Goal: Book appointment/travel/reservation

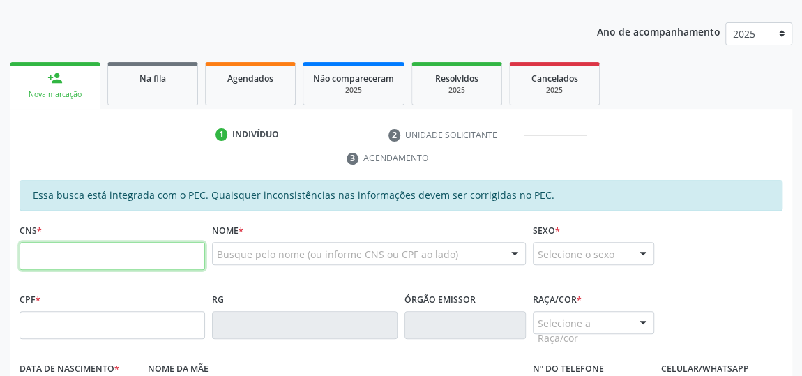
scroll to position [166, 0]
click at [145, 254] on input "text" at bounding box center [112, 256] width 185 height 28
type input "898 0012 1264 7701"
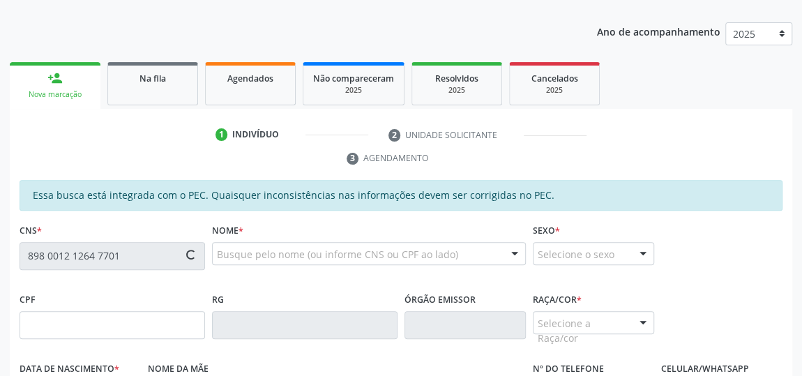
type input "134.963.304-65"
type input "[DATE]"
type input "[PERSON_NAME]"
type input "[PHONE_NUMBER]"
type input "03"
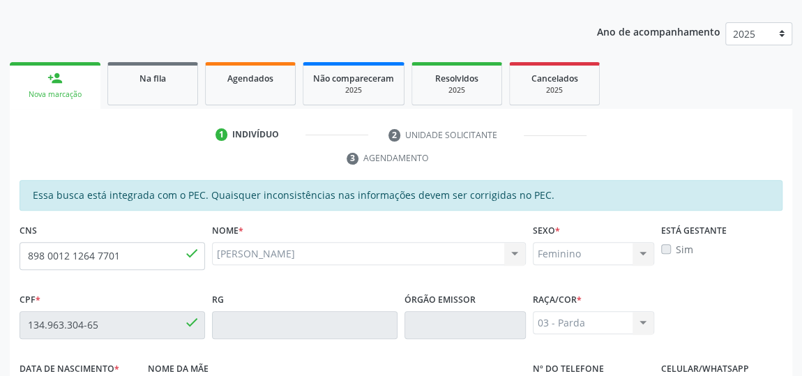
scroll to position [461, 0]
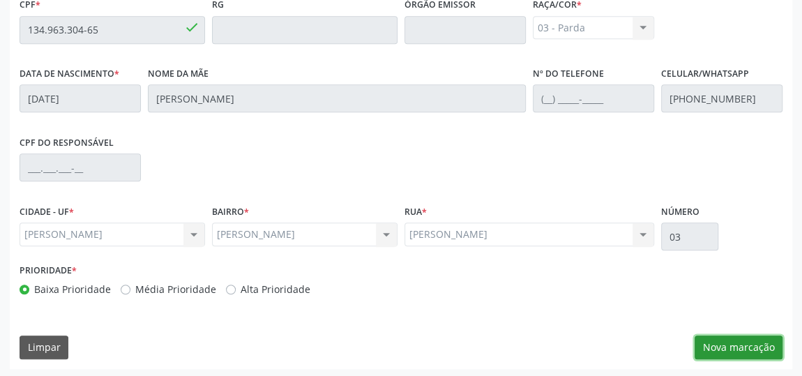
click at [769, 344] on button "Nova marcação" at bounding box center [738, 347] width 88 height 24
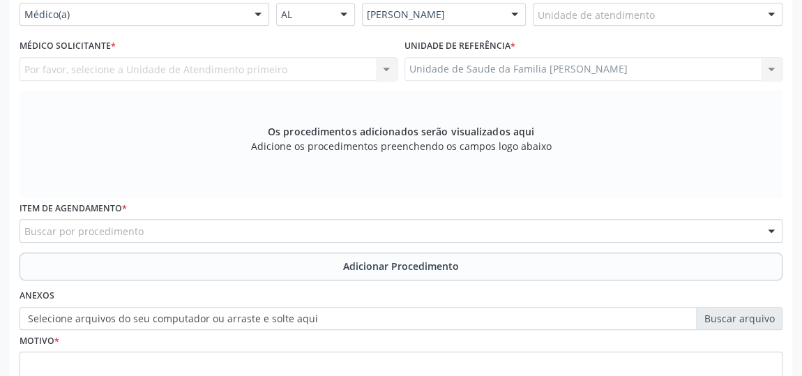
scroll to position [270, 0]
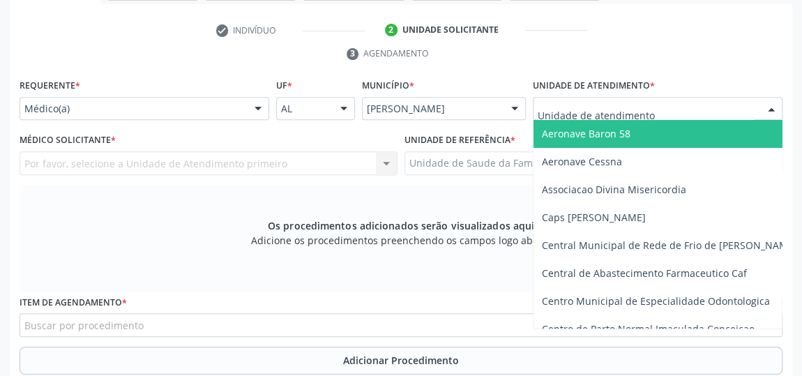
click at [675, 107] on div at bounding box center [658, 109] width 250 height 24
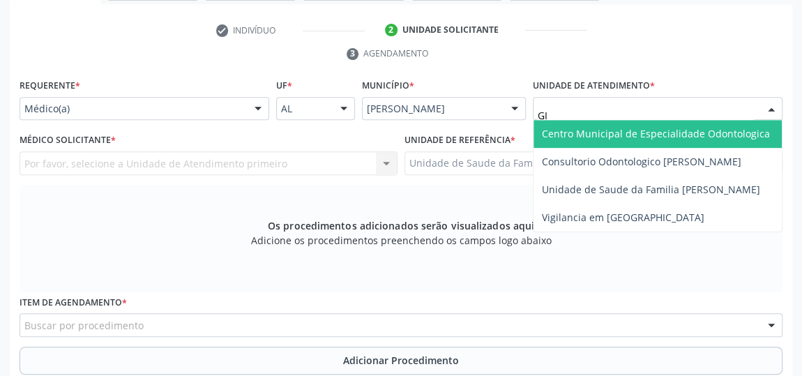
type input "GIS"
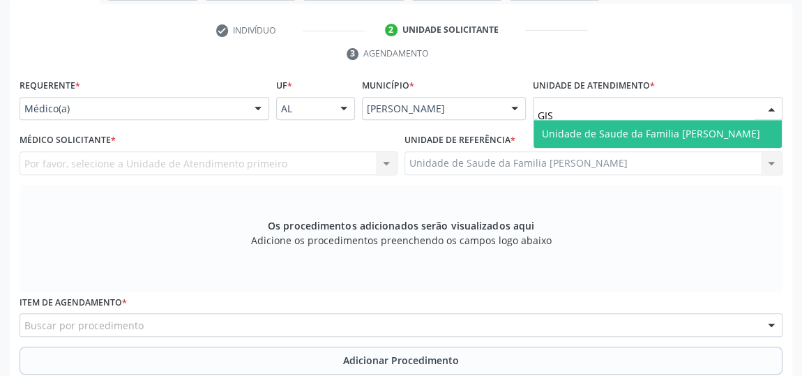
click at [638, 134] on span "Unidade de Saude da Familia [PERSON_NAME]" at bounding box center [651, 133] width 218 height 13
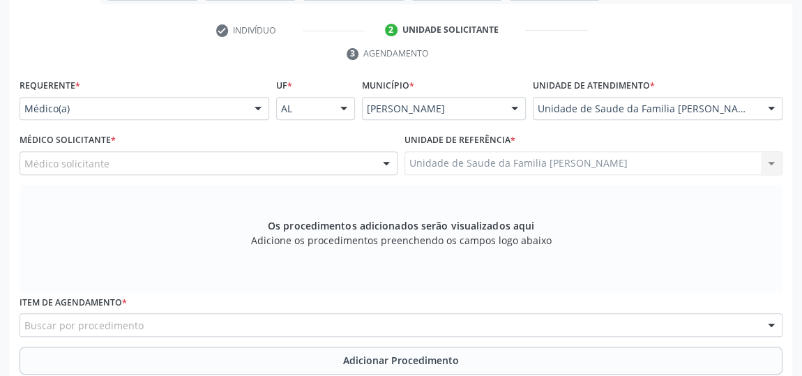
click at [381, 160] on div at bounding box center [386, 164] width 21 height 24
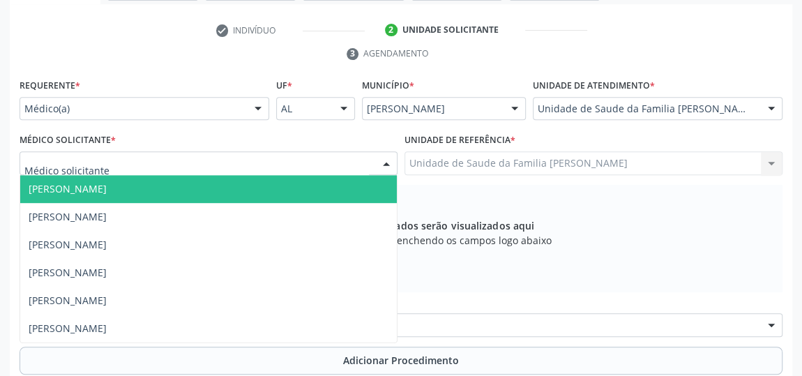
click at [164, 190] on span "[PERSON_NAME]" at bounding box center [208, 189] width 376 height 28
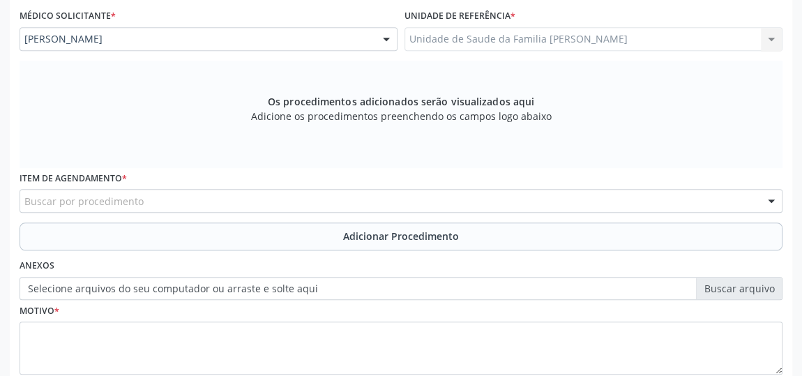
scroll to position [397, 0]
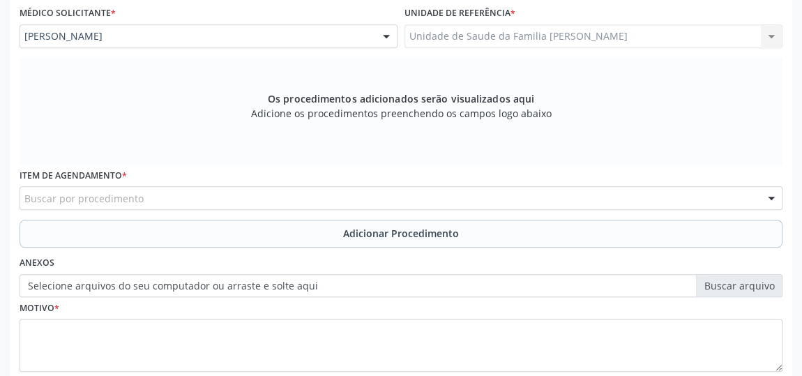
click at [296, 195] on div "Buscar por procedimento" at bounding box center [401, 198] width 763 height 24
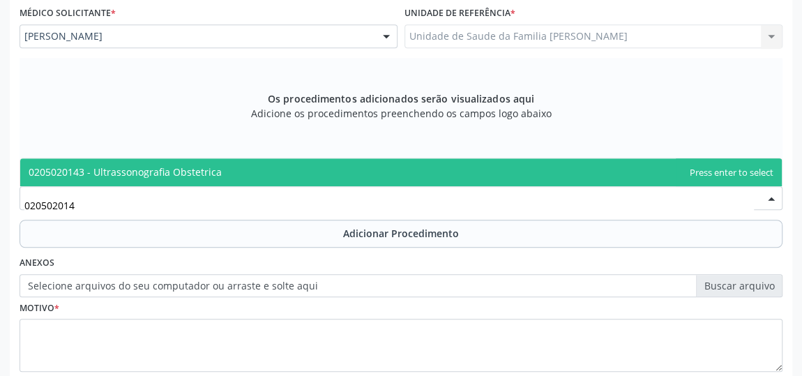
type input "0205020143"
click at [193, 169] on span "0205020143 - Ultrassonografia Obstetrica" at bounding box center [125, 171] width 193 height 13
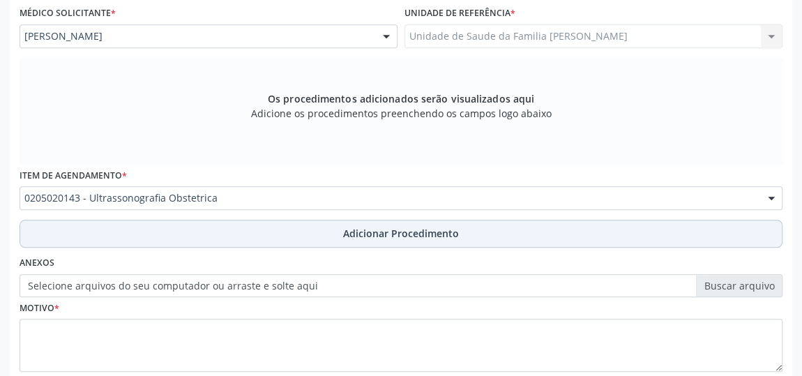
click at [393, 227] on span "Adicionar Procedimento" at bounding box center [401, 233] width 116 height 15
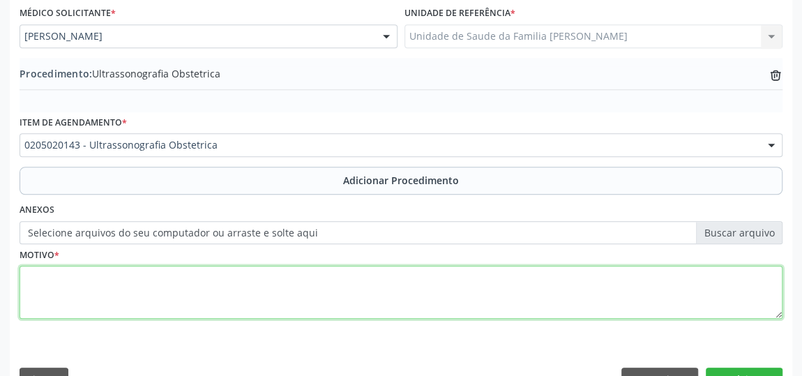
click at [373, 289] on textarea at bounding box center [401, 292] width 763 height 53
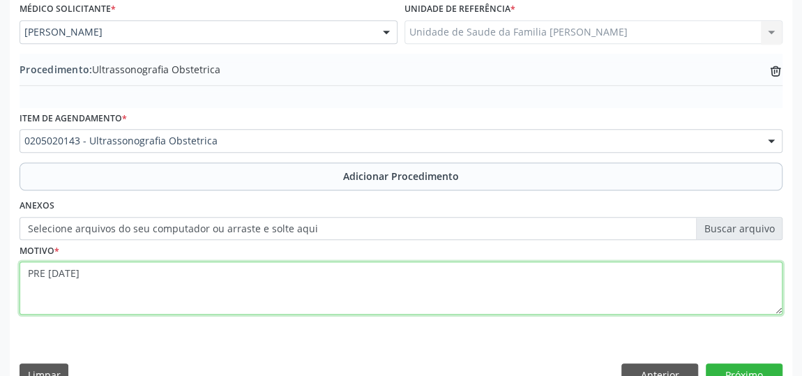
scroll to position [429, 0]
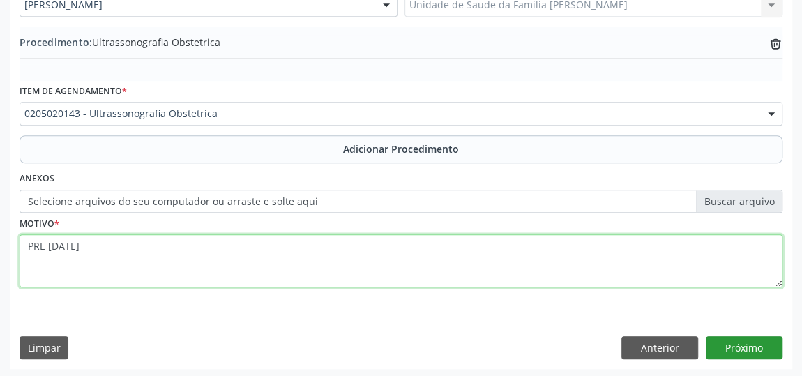
type textarea "PRE [DATE]"
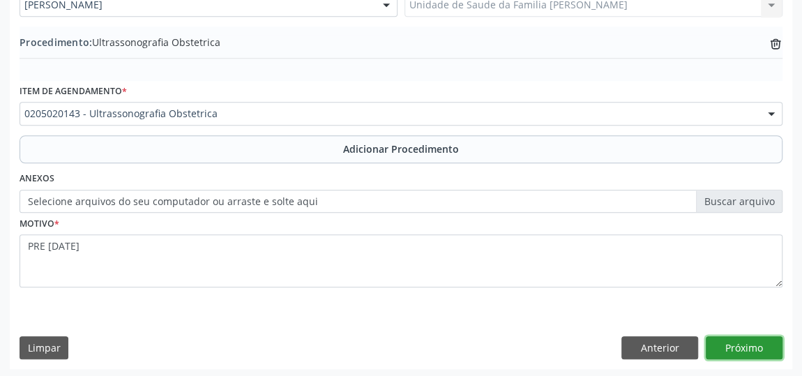
click at [746, 344] on button "Próximo" at bounding box center [743, 348] width 77 height 24
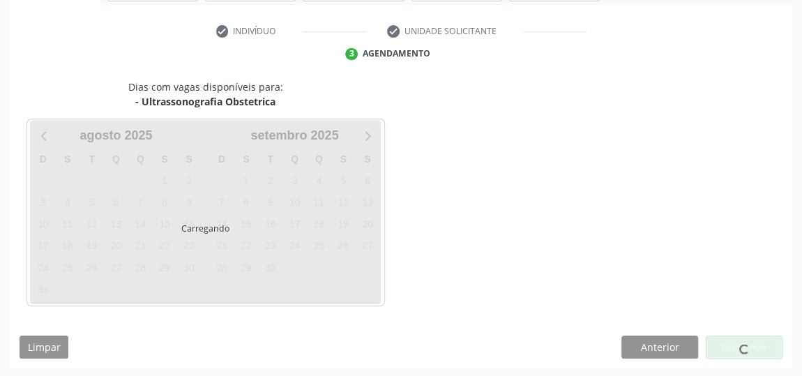
scroll to position [311, 0]
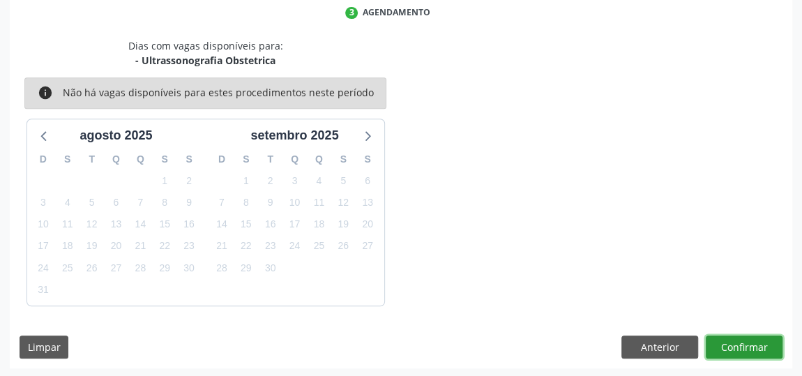
click at [746, 344] on button "Confirmar" at bounding box center [743, 347] width 77 height 24
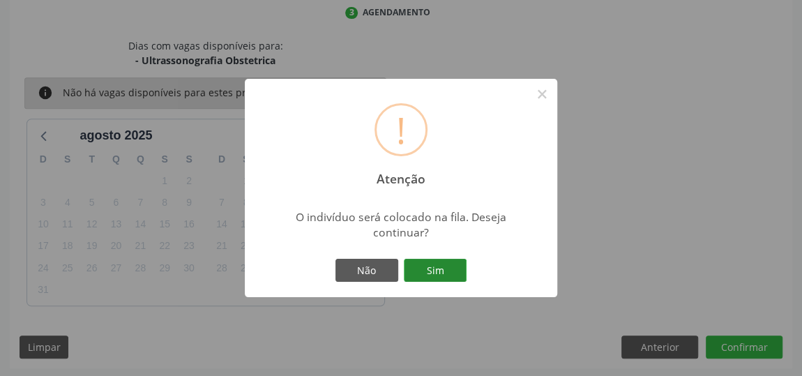
click at [438, 275] on button "Sim" at bounding box center [435, 271] width 63 height 24
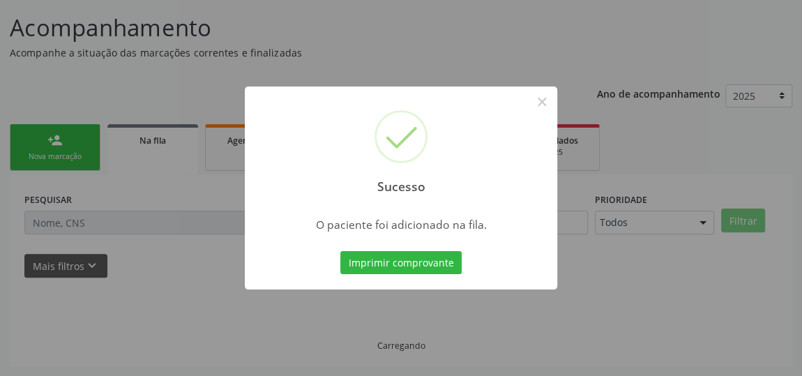
scroll to position [102, 0]
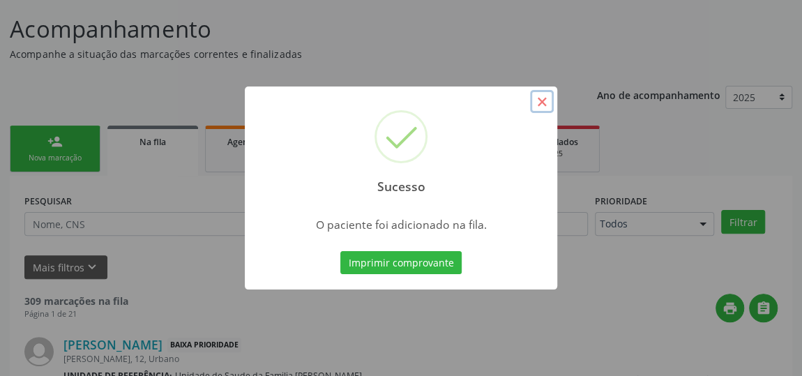
click at [538, 103] on button "×" at bounding box center [542, 102] width 24 height 24
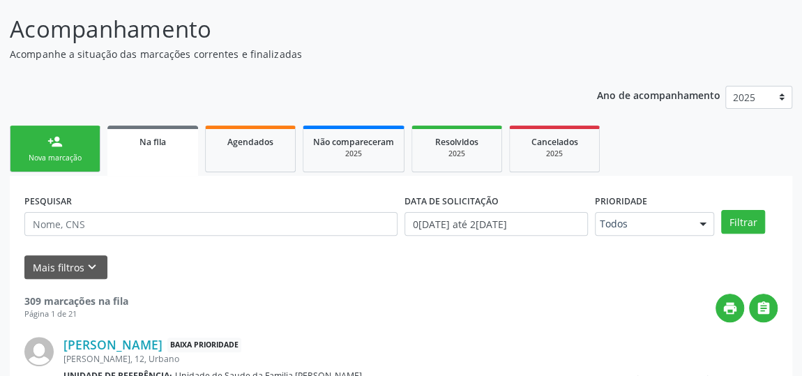
click at [74, 148] on link "person_add Nova marcação" at bounding box center [55, 148] width 91 height 47
